Goal: Navigation & Orientation: Find specific page/section

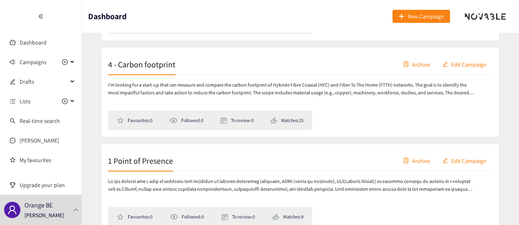
scroll to position [321, 0]
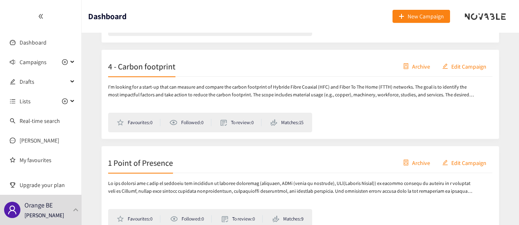
drag, startPoint x: 0, startPoint y: 0, endPoint x: 368, endPoint y: 94, distance: 379.7
click at [368, 94] on p "I'm looking for a start-up that can measure and compare the carbon footprint of…" at bounding box center [291, 91] width 366 height 16
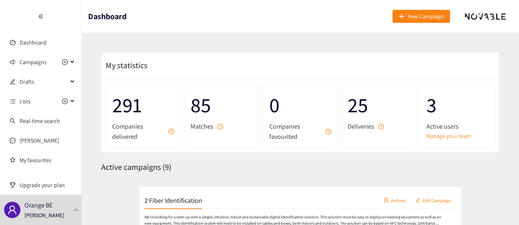
click at [38, 45] on link "Dashboard" at bounding box center [33, 42] width 27 height 7
click at [176, 59] on div "My statistics" at bounding box center [301, 66] width 398 height 26
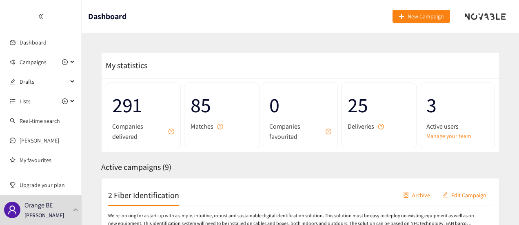
click at [42, 17] on icon "double-left" at bounding box center [41, 16] width 6 height 6
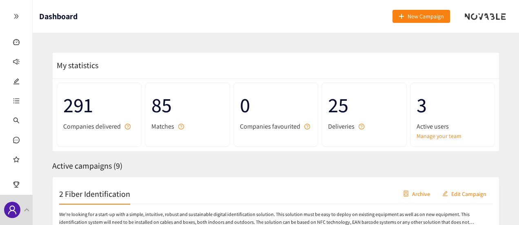
click at [19, 12] on div at bounding box center [16, 16] width 32 height 33
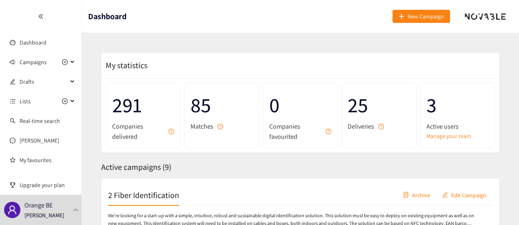
click at [347, 53] on div "My statistics" at bounding box center [301, 66] width 398 height 26
click at [447, 136] on link "Manage your team" at bounding box center [458, 135] width 62 height 9
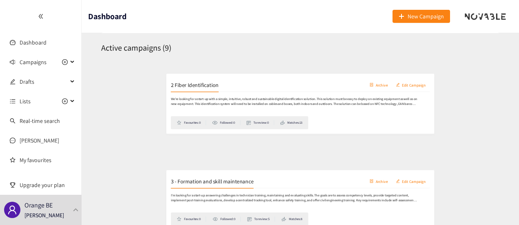
scroll to position [119, 0]
click at [405, 101] on p "We're looking for a start-up with a simple, intuitive, robust and sustainable d…" at bounding box center [291, 101] width 366 height 16
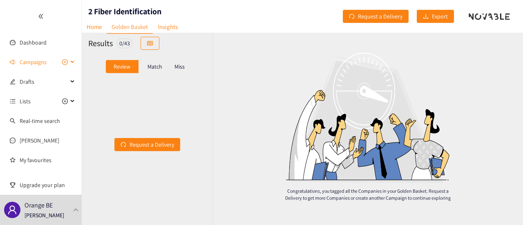
click at [31, 59] on span "Campaigns" at bounding box center [33, 62] width 27 height 16
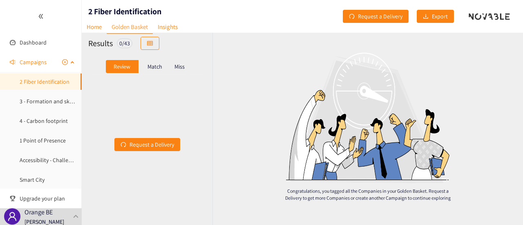
click at [40, 82] on link "2 Fiber Identification" at bounding box center [45, 81] width 50 height 7
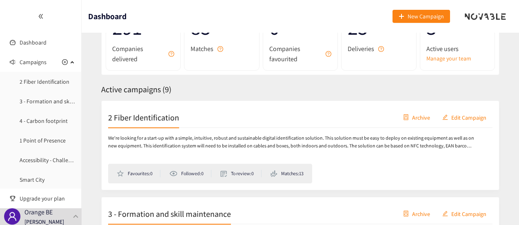
scroll to position [80, 0]
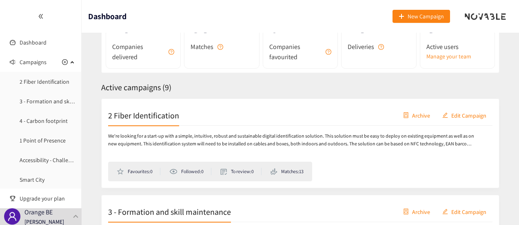
click at [465, 114] on span "Edit Campaign" at bounding box center [469, 115] width 35 height 9
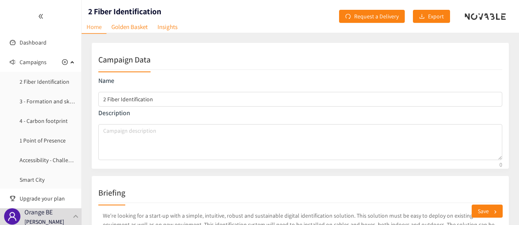
click at [35, 13] on div at bounding box center [40, 16] width 81 height 33
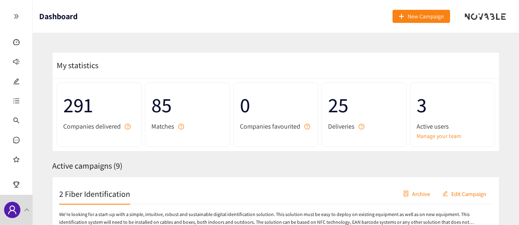
click at [438, 130] on span "Active users" at bounding box center [433, 126] width 32 height 10
click at [438, 135] on link "Manage your team" at bounding box center [453, 135] width 72 height 9
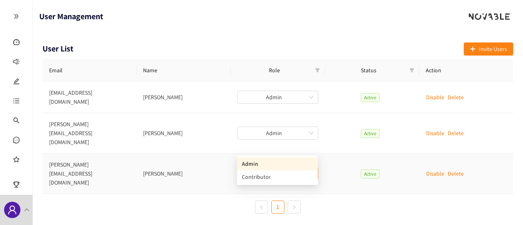
click at [312, 167] on span "Admin" at bounding box center [277, 173] width 71 height 12
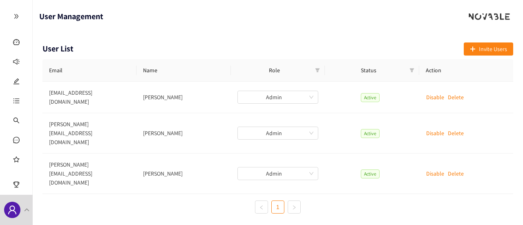
click at [274, 196] on div "User List Invite Users Email Name Role Status Action [EMAIL_ADDRESS][DOMAIN_NAM…" at bounding box center [278, 131] width 490 height 197
click at [434, 129] on p "Disable" at bounding box center [435, 133] width 18 height 9
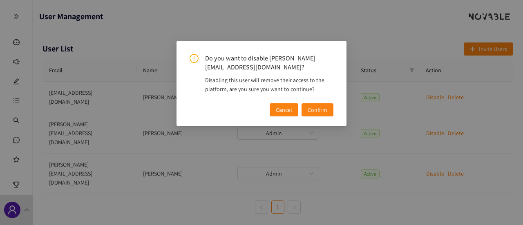
click at [321, 107] on span "Confirm" at bounding box center [317, 109] width 20 height 9
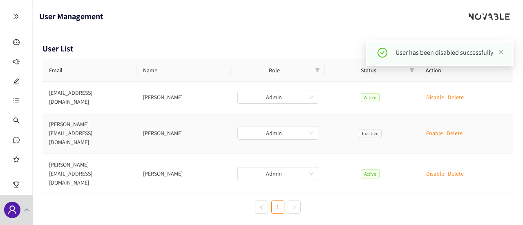
click at [455, 129] on p "Delete" at bounding box center [454, 133] width 16 height 9
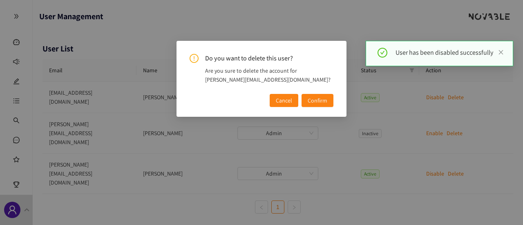
click at [326, 101] on span "Confirm" at bounding box center [317, 100] width 20 height 9
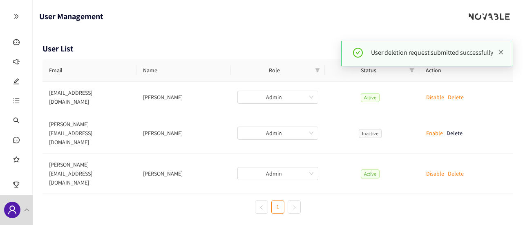
click at [501, 52] on icon "close" at bounding box center [501, 52] width 4 height 4
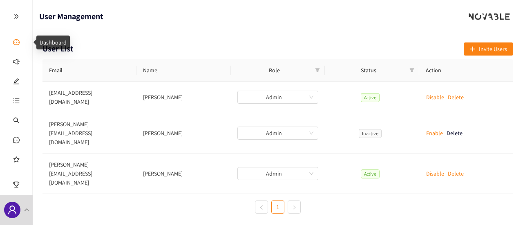
click at [24, 39] on link "Dashboard" at bounding box center [37, 42] width 27 height 7
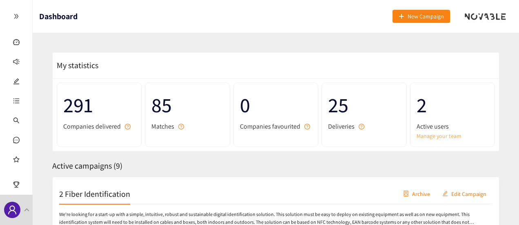
click at [439, 139] on link "Manage your team" at bounding box center [453, 135] width 72 height 9
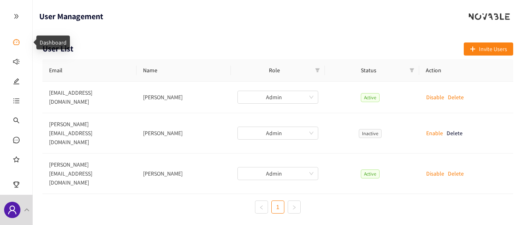
click at [24, 44] on link "Dashboard" at bounding box center [37, 42] width 27 height 7
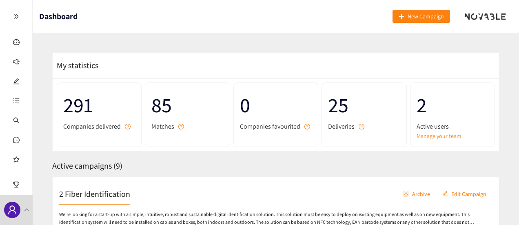
click at [16, 14] on icon "double-right" at bounding box center [16, 16] width 6 height 6
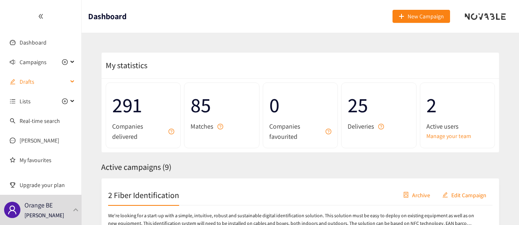
click at [65, 85] on div "Drafts" at bounding box center [41, 81] width 82 height 16
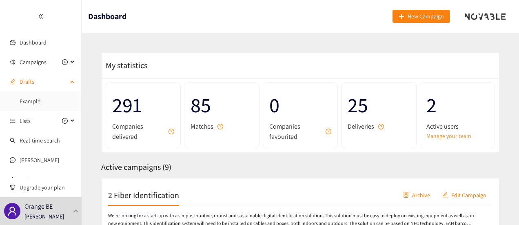
click at [65, 85] on div "Drafts" at bounding box center [41, 81] width 82 height 16
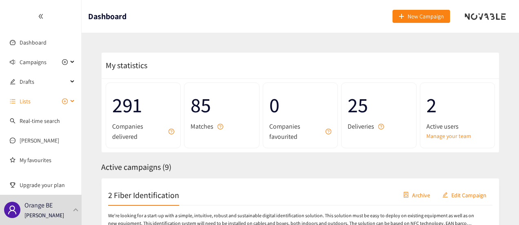
click at [72, 100] on div "Lists" at bounding box center [41, 101] width 82 height 16
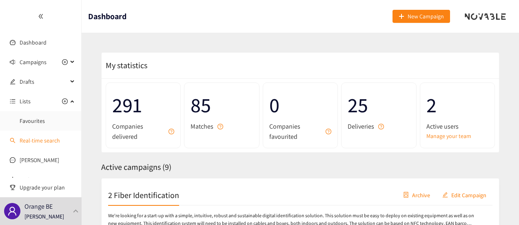
click at [60, 144] on link "Real-time search" at bounding box center [40, 140] width 40 height 7
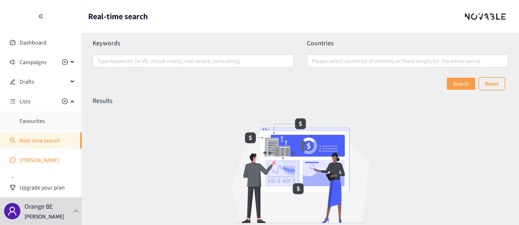
click at [33, 162] on link "[PERSON_NAME]" at bounding box center [40, 159] width 40 height 7
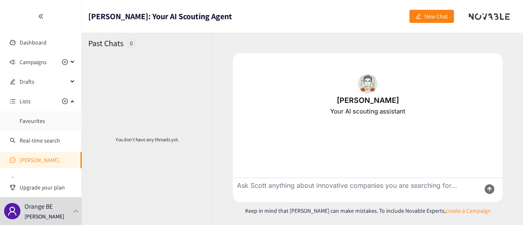
scroll to position [31, 0]
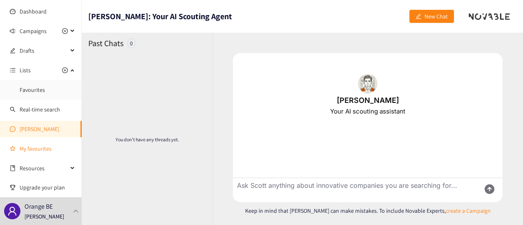
click at [38, 148] on link "My favourites" at bounding box center [48, 148] width 56 height 16
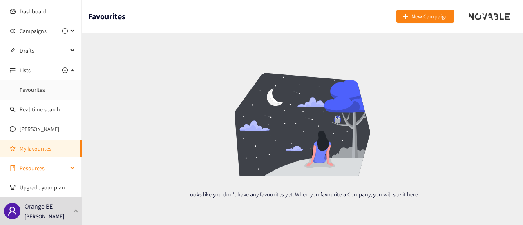
click at [61, 165] on span "Resources" at bounding box center [44, 168] width 48 height 16
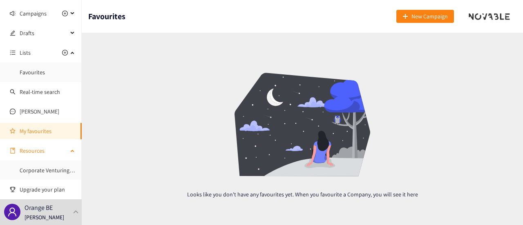
click at [61, 167] on link "Corporate Venturing Framework" at bounding box center [59, 170] width 79 height 7
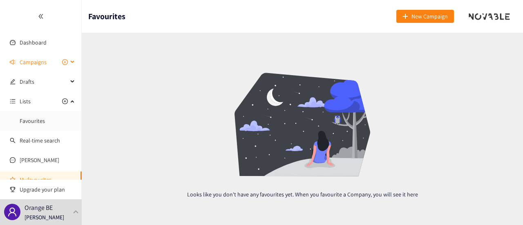
click at [31, 67] on span "Campaigns" at bounding box center [33, 62] width 27 height 16
